Goal: Task Accomplishment & Management: Manage account settings

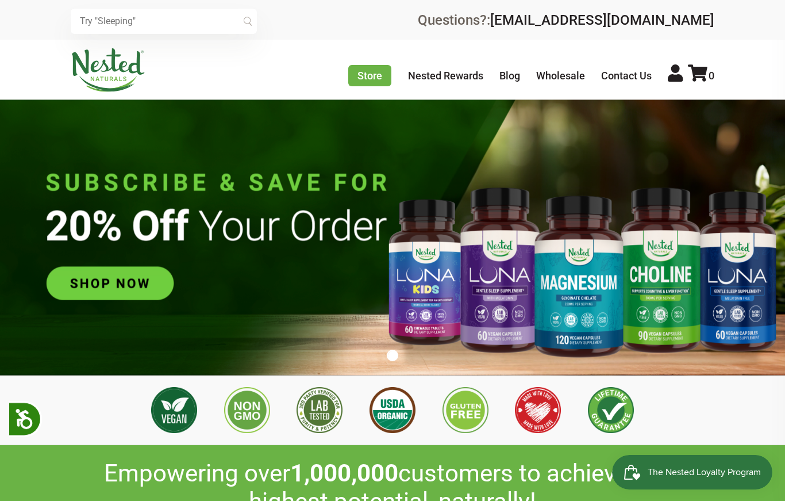
click at [673, 64] on icon at bounding box center [675, 72] width 15 height 17
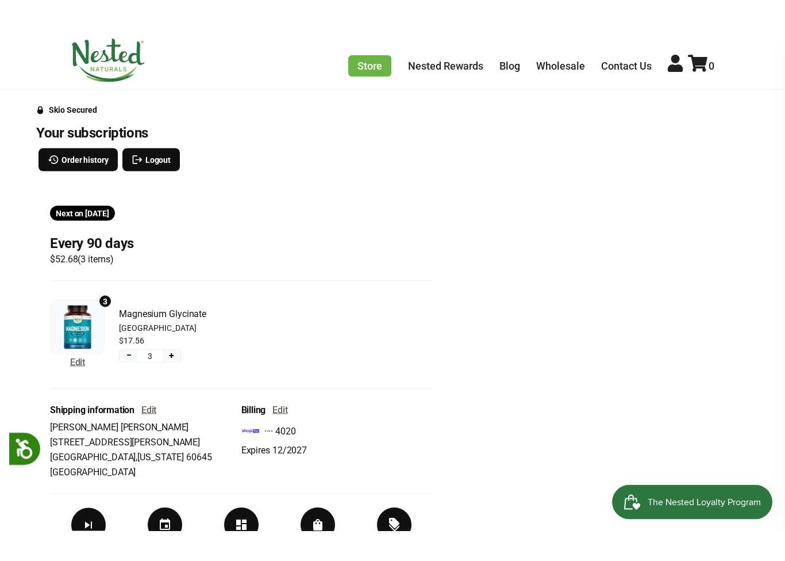
scroll to position [125, 0]
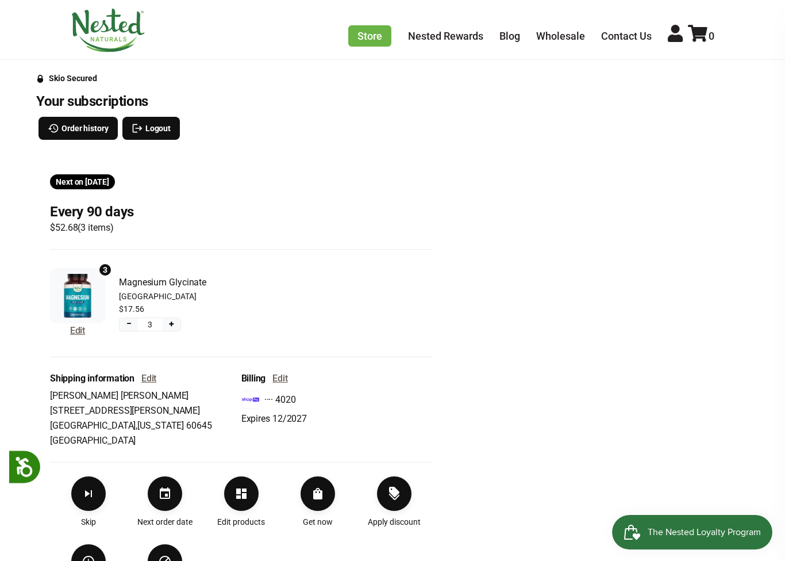
click at [109, 180] on span "[DATE]" at bounding box center [97, 181] width 24 height 9
click at [251, 276] on div "3 Edit Magnesium Glycinate [GEOGRAPHIC_DATA] $17.56 − 3 +" at bounding box center [241, 302] width 382 height 79
click at [82, 331] on button "Edit" at bounding box center [77, 330] width 15 height 15
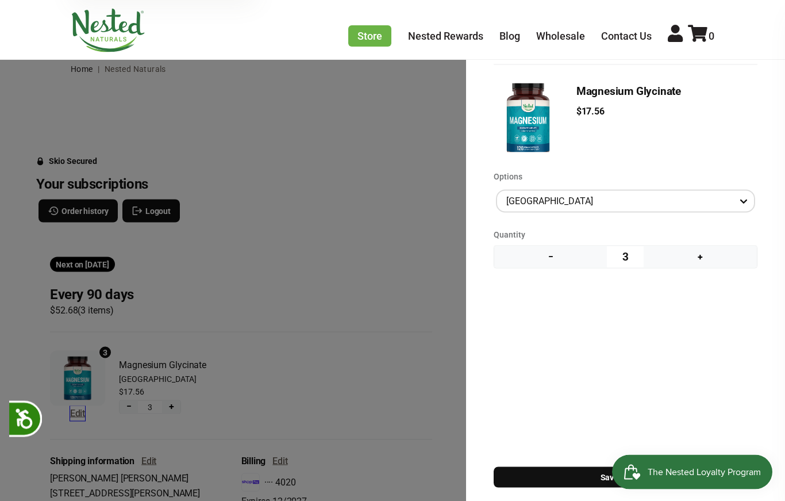
scroll to position [13, 0]
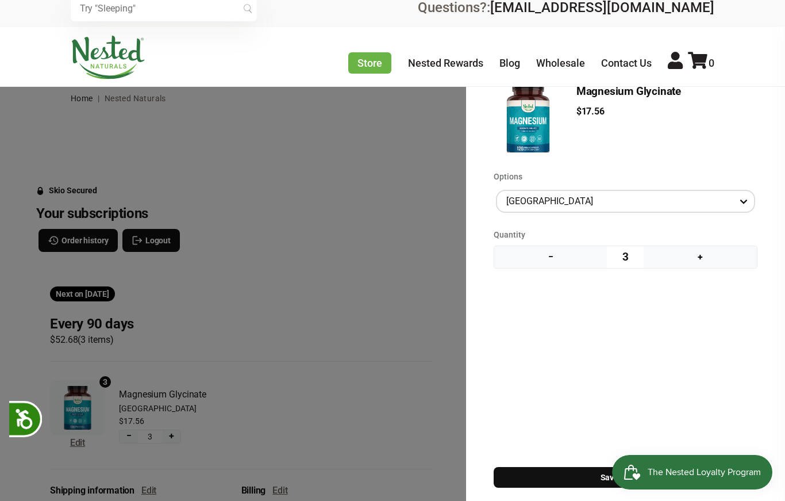
click at [382, 304] on div "Manage product(s) Magnesium Glycinate $17.56 Options [GEOGRAPHIC_DATA] Quantity…" at bounding box center [392, 257] width 785 height 515
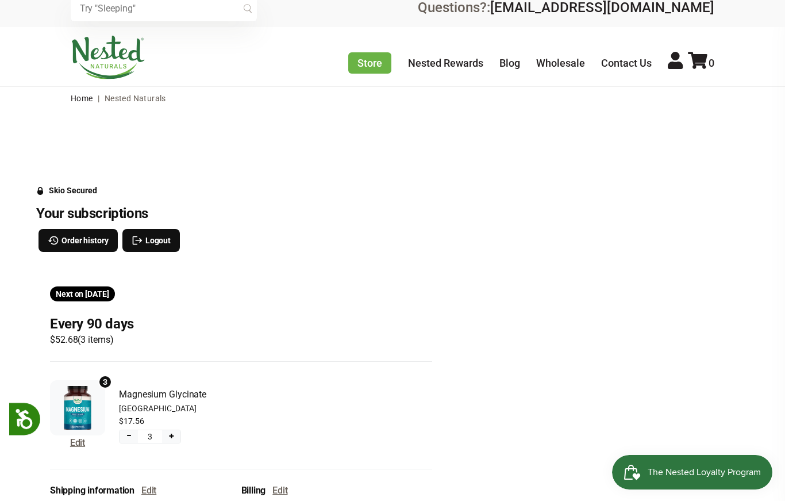
click at [366, 262] on div "Your subscriptions Order history Logout" at bounding box center [241, 239] width 410 height 68
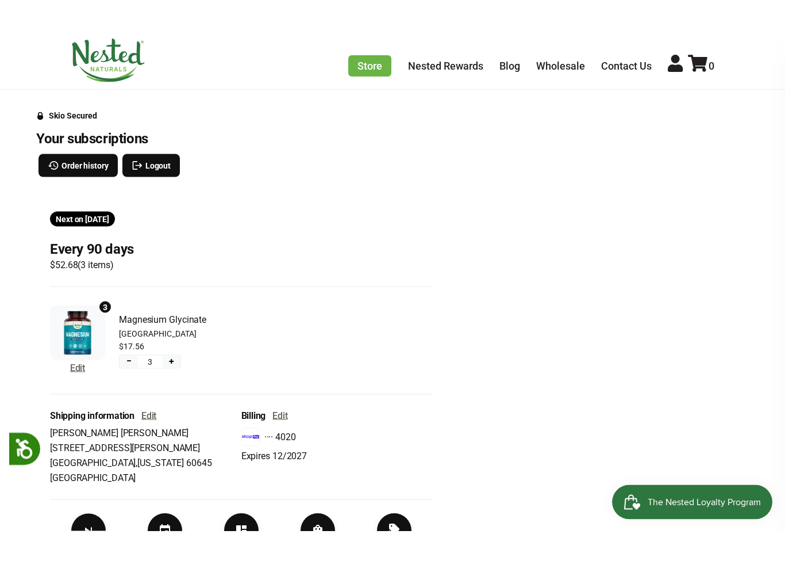
scroll to position [118, 0]
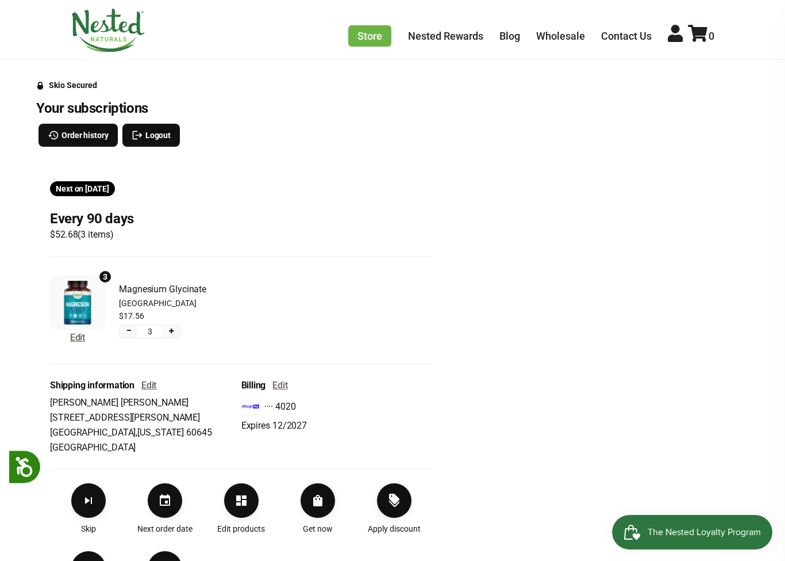
click at [93, 192] on span "[DATE]" at bounding box center [97, 188] width 24 height 9
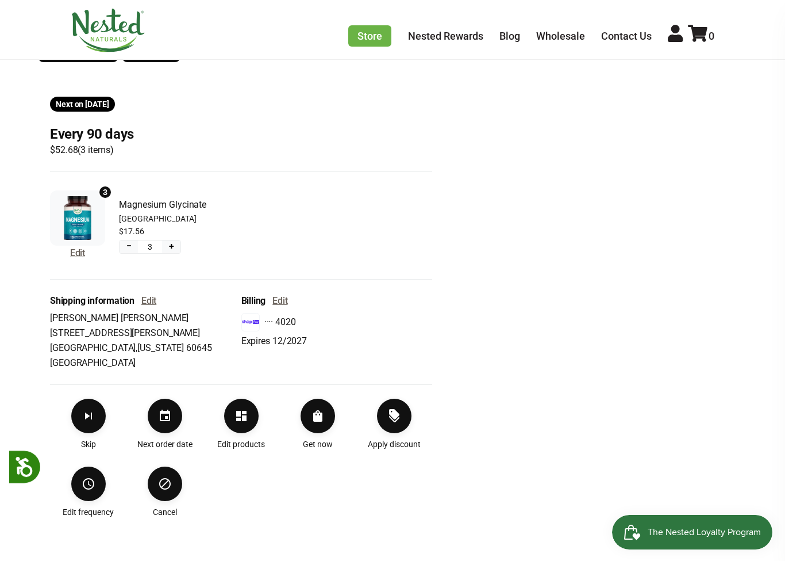
scroll to position [203, 0]
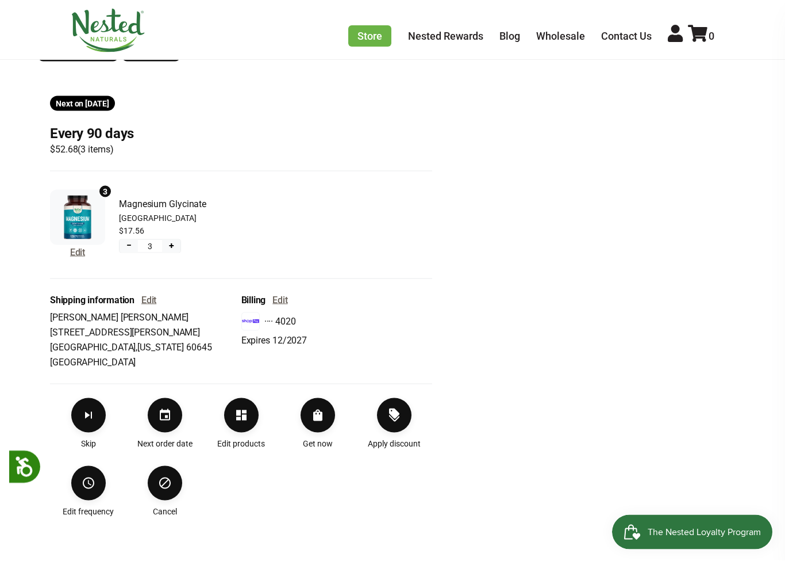
click at [321, 418] on icon "Order Now" at bounding box center [317, 415] width 9 height 12
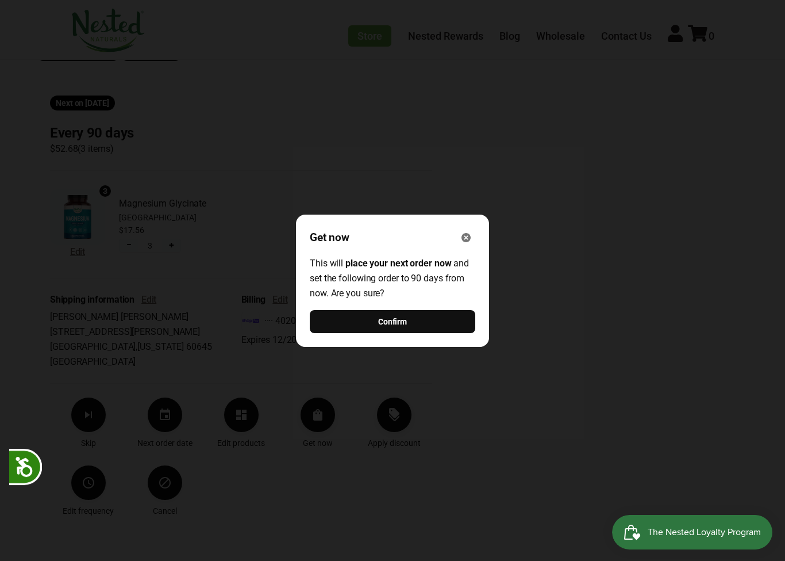
click at [406, 328] on span "Confirm" at bounding box center [392, 321] width 29 height 13
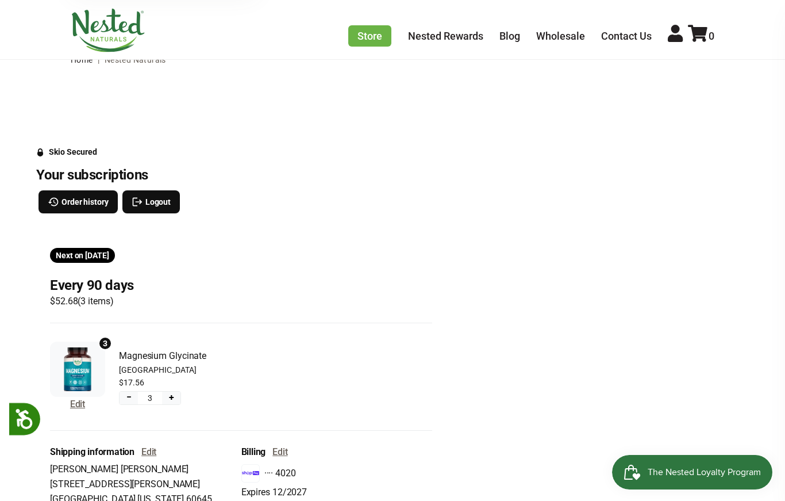
scroll to position [0, 0]
